Goal: Information Seeking & Learning: Learn about a topic

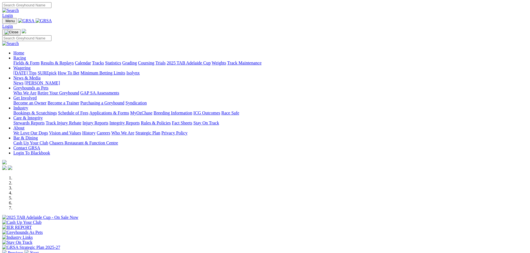
scroll to position [139, 0]
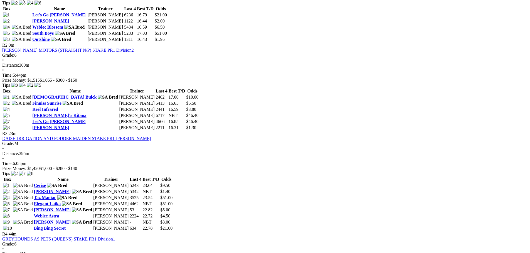
scroll to position [250, 0]
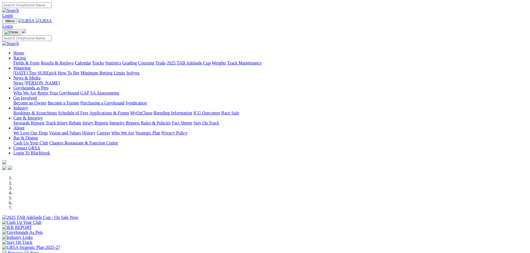
scroll to position [139, 0]
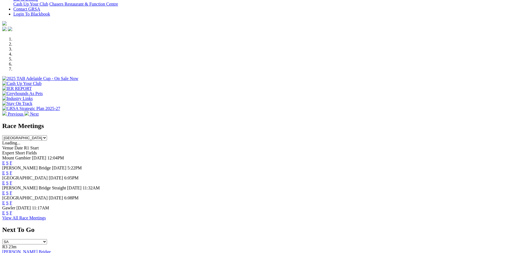
click at [12, 181] on link "F" at bounding box center [11, 183] width 3 height 5
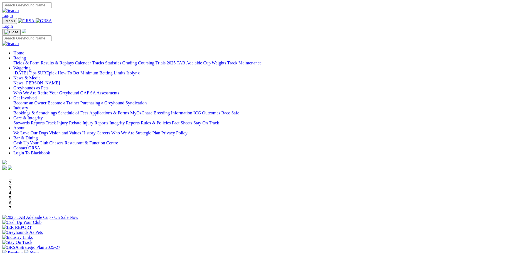
scroll to position [139, 0]
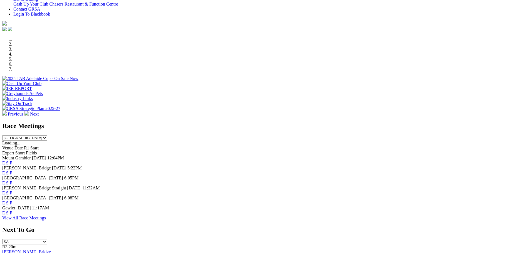
click at [12, 201] on link "F" at bounding box center [11, 203] width 3 height 5
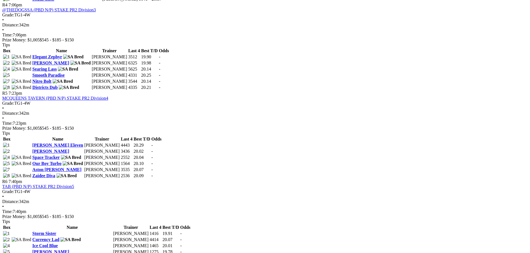
scroll to position [556, 0]
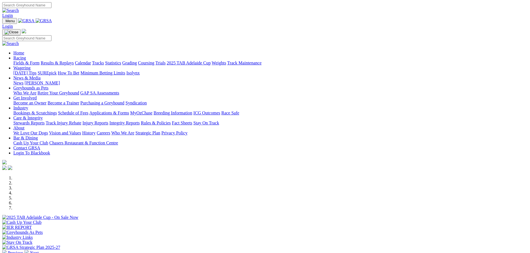
scroll to position [139, 0]
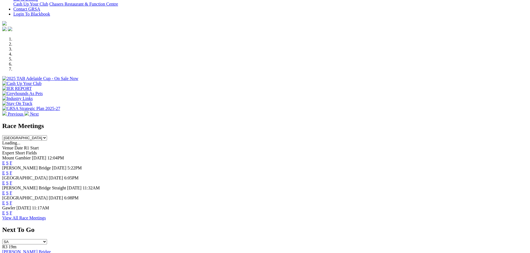
click at [12, 215] on link "F" at bounding box center [11, 213] width 3 height 5
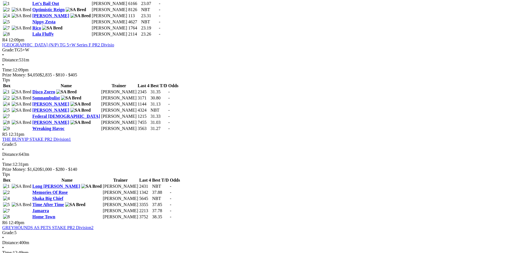
scroll to position [529, 0]
